Goal: Task Accomplishment & Management: Use online tool/utility

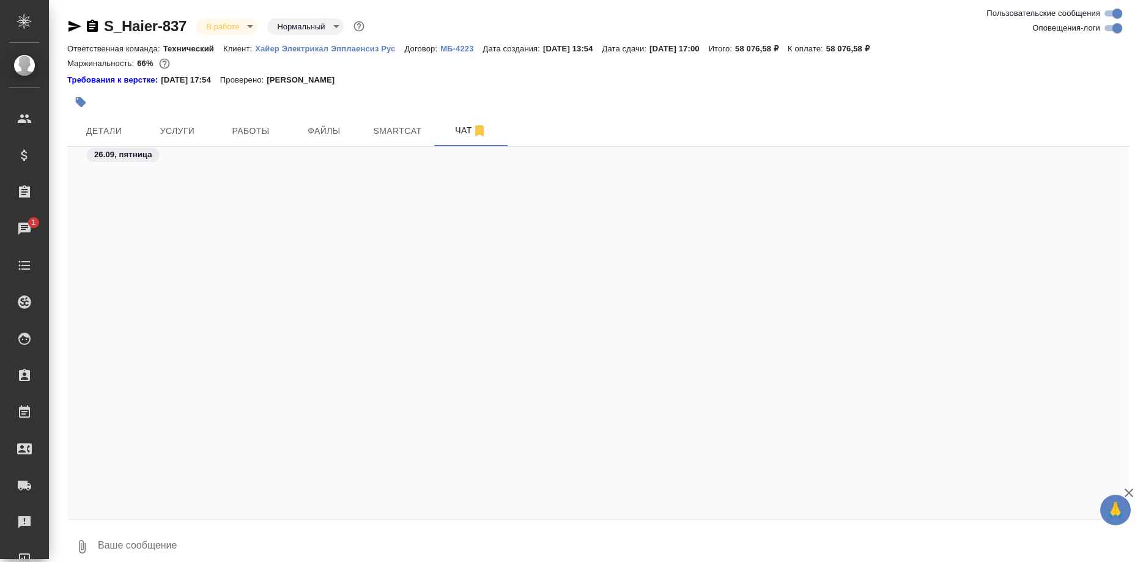
scroll to position [43762, 0]
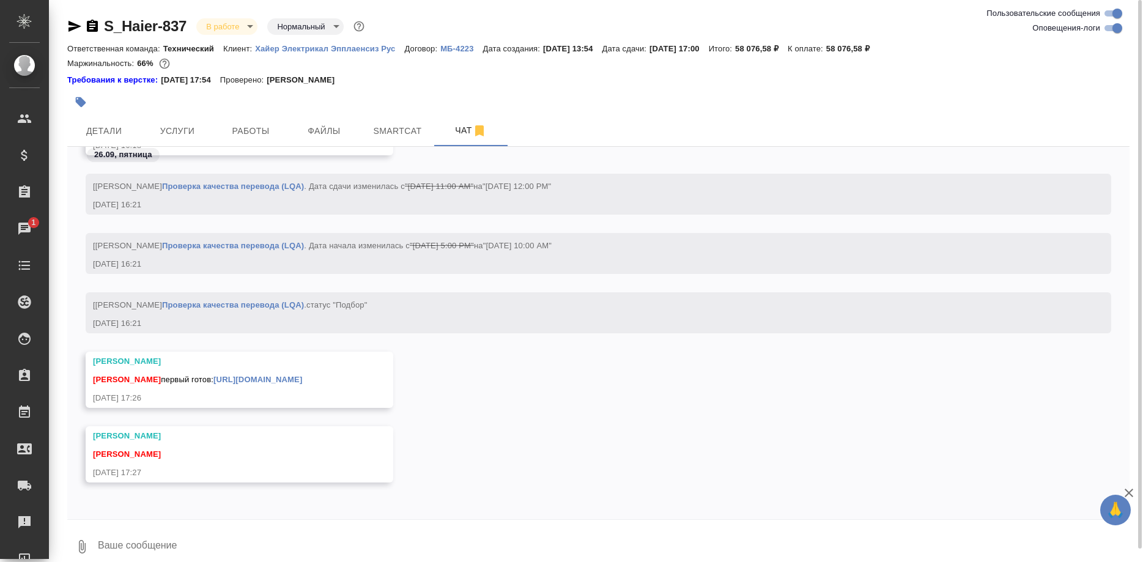
click at [334, 542] on textarea at bounding box center [613, 547] width 1033 height 42
type textarea "Увидела"
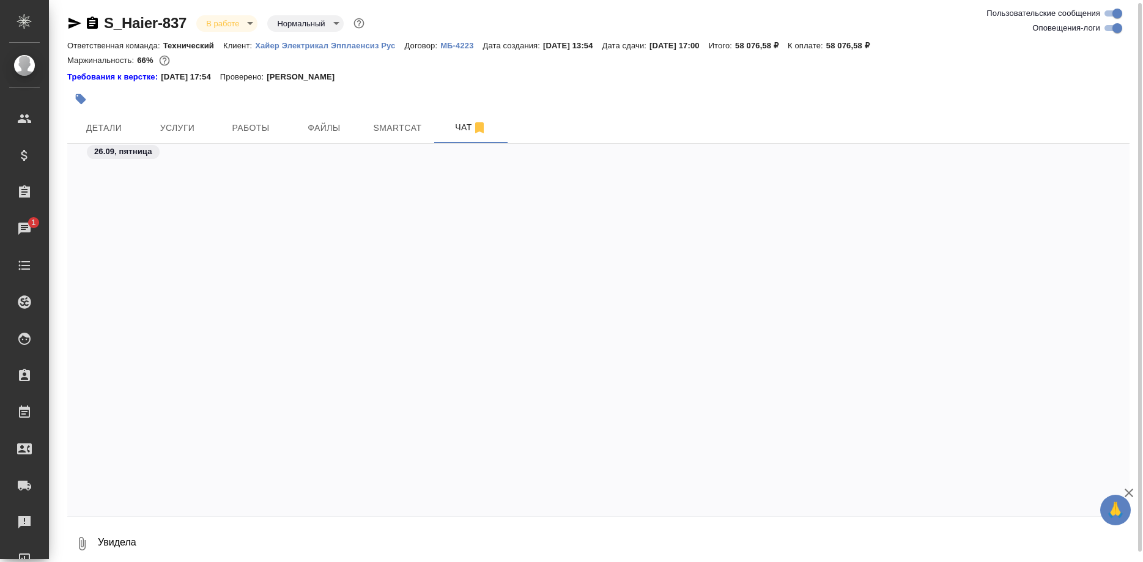
scroll to position [44386, 0]
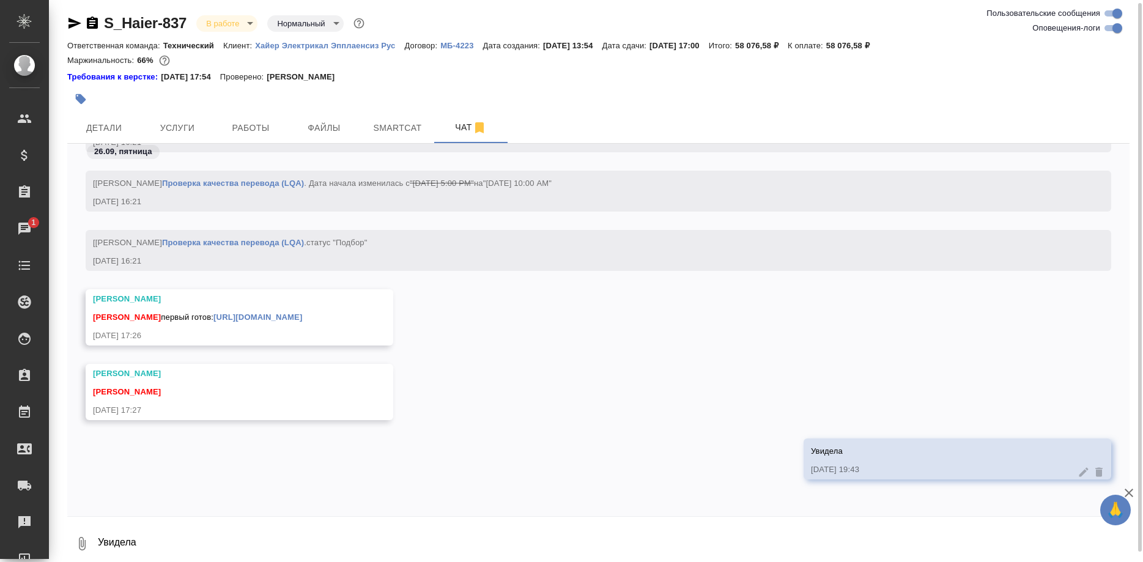
click at [302, 317] on link "[URL][DOMAIN_NAME]" at bounding box center [257, 317] width 89 height 9
click at [249, 135] on span "Работы" at bounding box center [250, 127] width 59 height 15
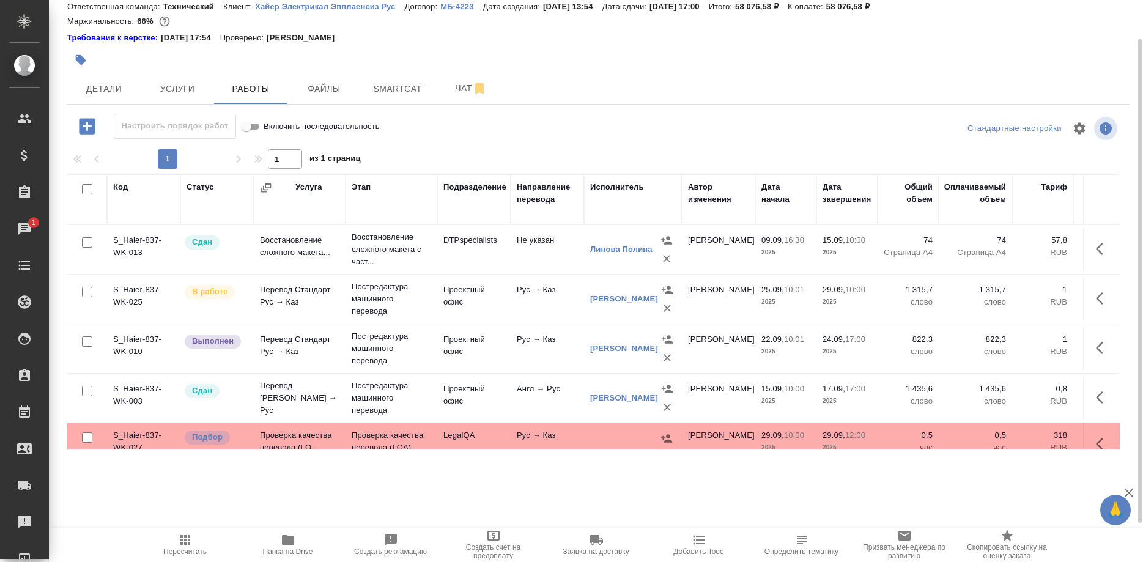
scroll to position [62, 0]
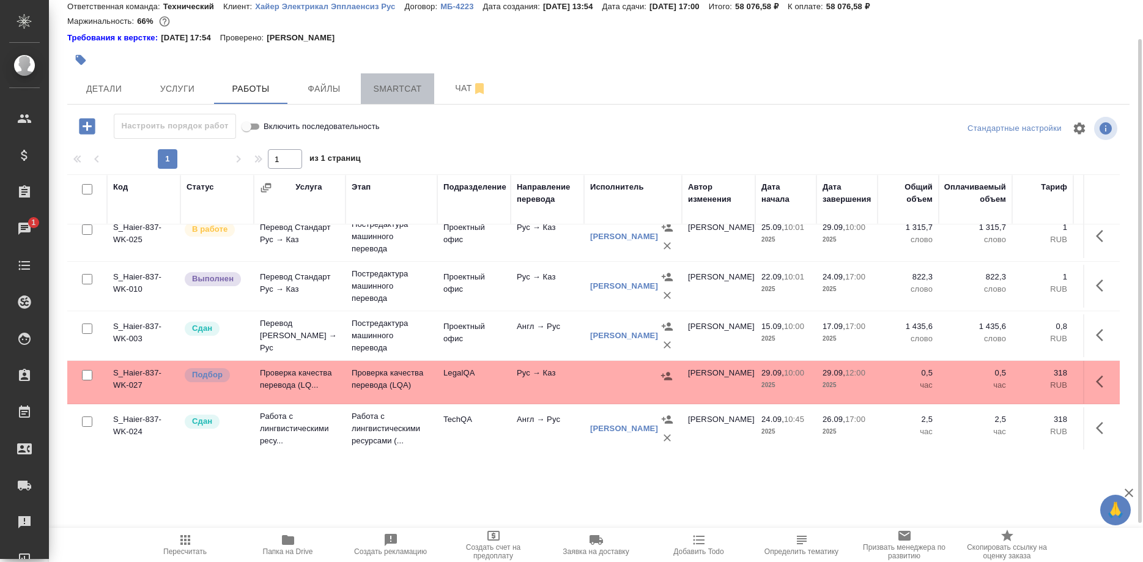
click at [397, 86] on span "Smartcat" at bounding box center [397, 88] width 59 height 15
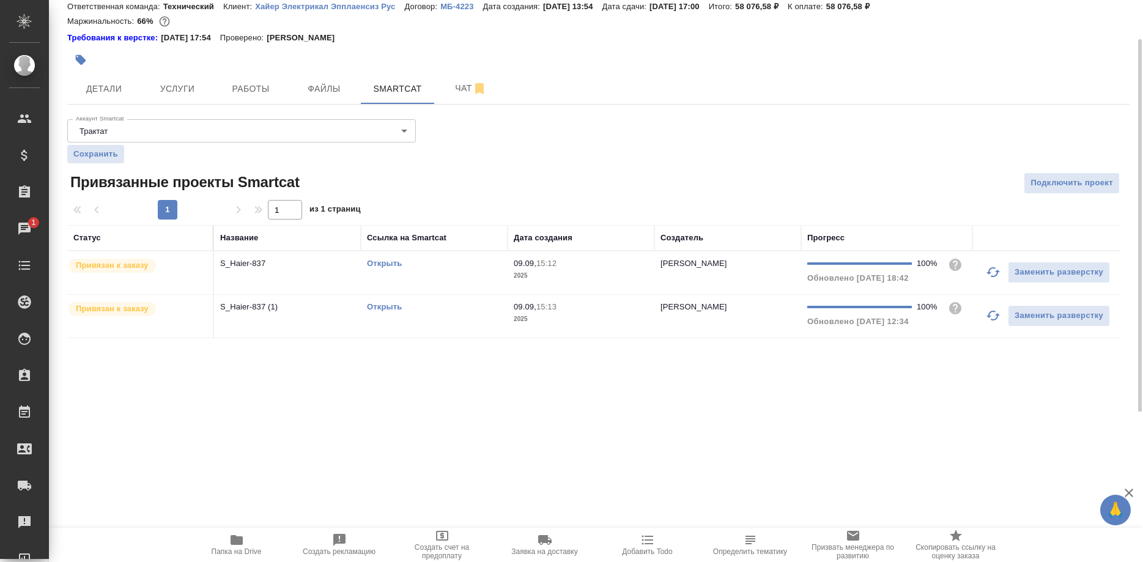
click at [377, 308] on link "Открыть" at bounding box center [384, 306] width 35 height 9
click at [376, 308] on link "Открыть" at bounding box center [384, 306] width 35 height 9
click at [387, 307] on link "Открыть" at bounding box center [384, 306] width 35 height 9
click at [368, 309] on link "Открыть" at bounding box center [384, 306] width 35 height 9
click at [373, 307] on link "Открыть" at bounding box center [384, 306] width 35 height 9
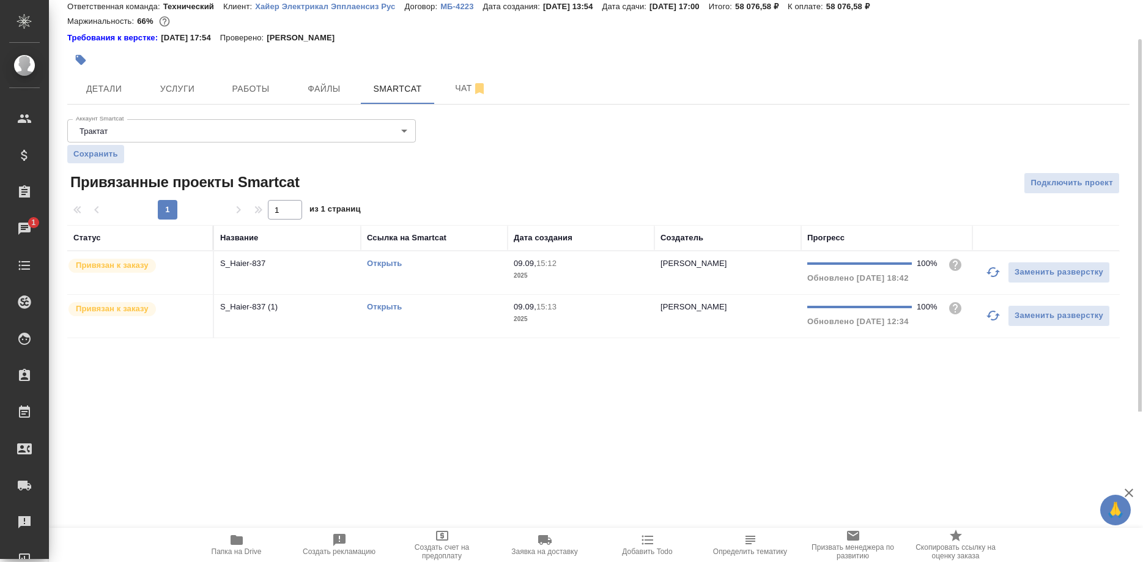
click at [373, 306] on link "Открыть" at bounding box center [384, 306] width 35 height 9
click at [445, 85] on span "Чат" at bounding box center [471, 88] width 59 height 15
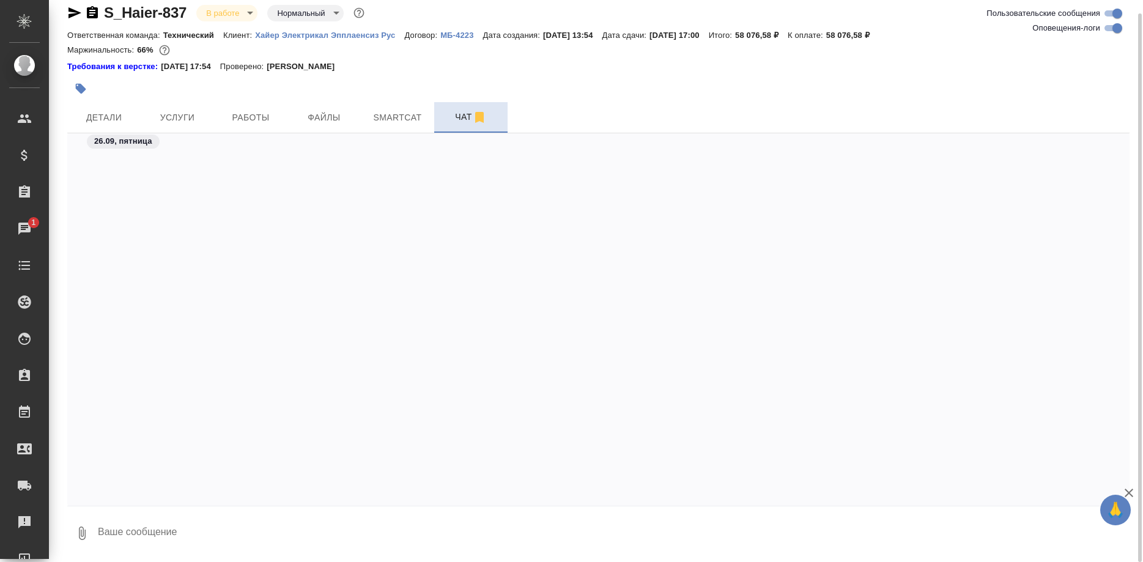
scroll to position [45242, 0]
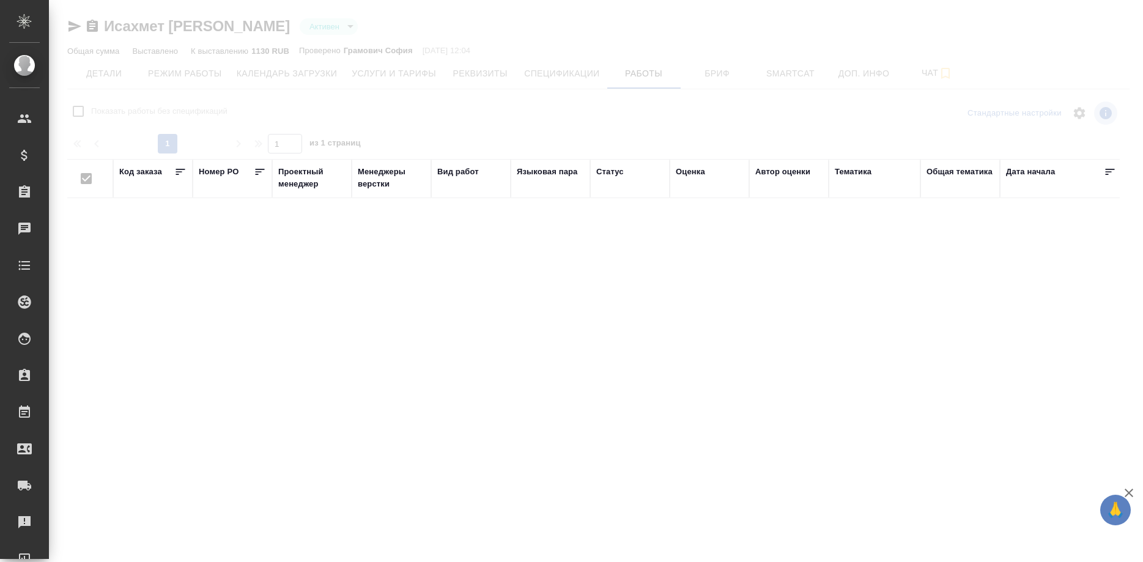
checkbox input "false"
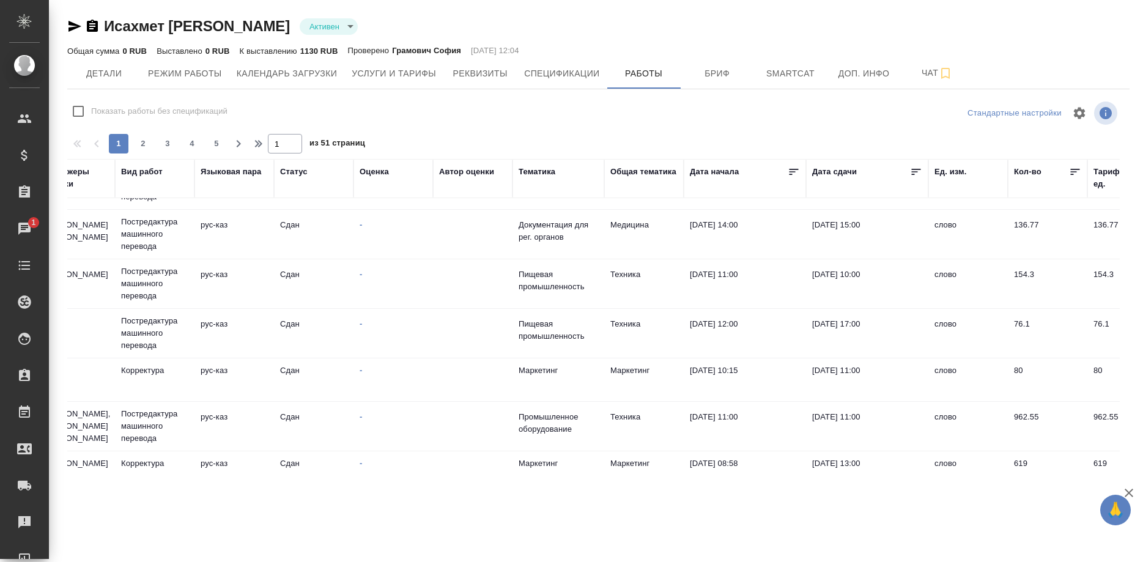
scroll to position [0, 316]
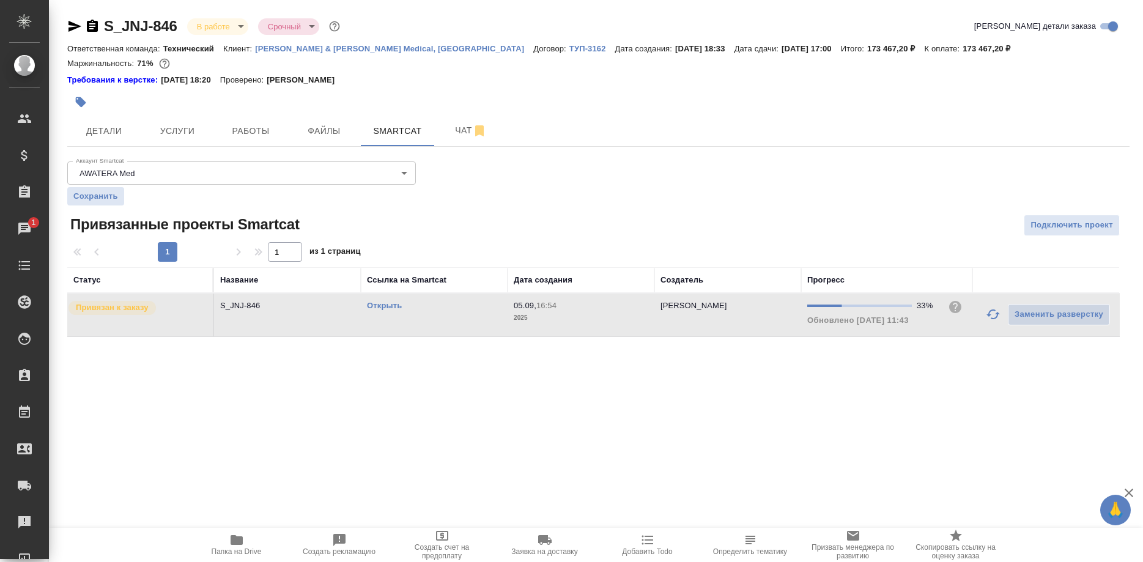
click at [980, 307] on div at bounding box center [993, 314] width 29 height 29
click at [985, 317] on button "button" at bounding box center [993, 314] width 29 height 29
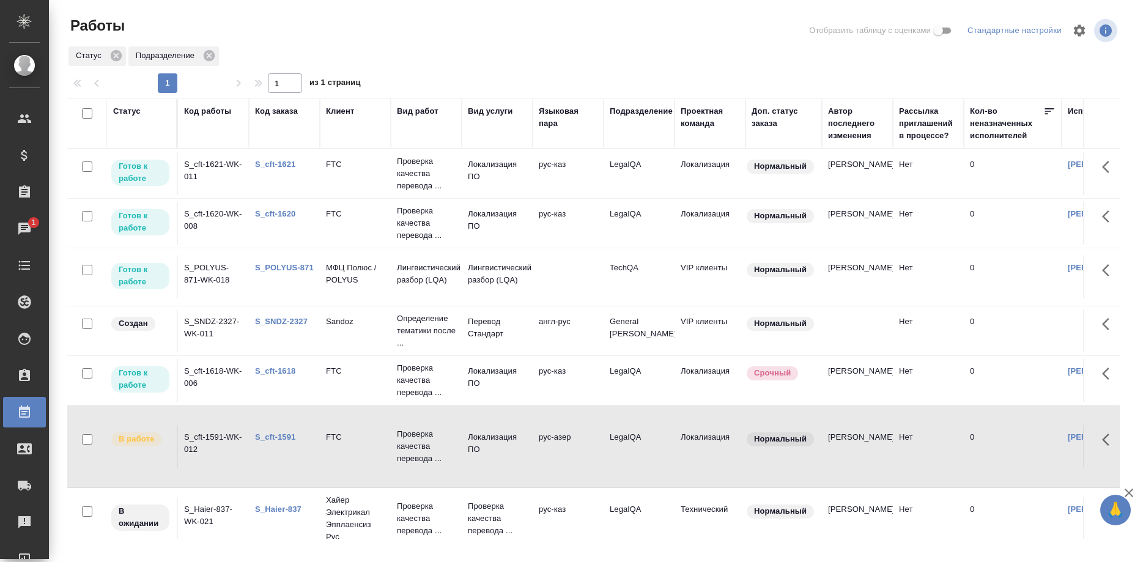
scroll to position [125, 23]
